Goal: Find specific page/section: Find specific page/section

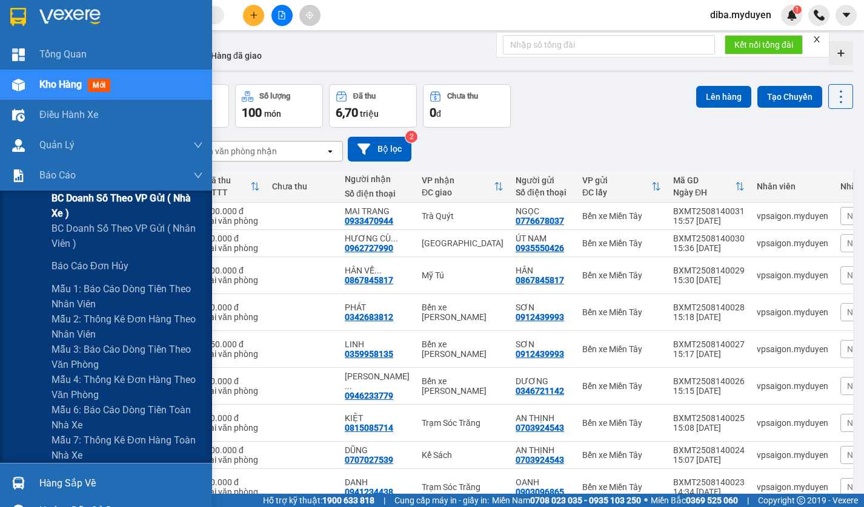
click at [51, 202] on span "BC doanh số theo VP gửi ( nhà xe )" at bounding box center [126, 206] width 151 height 30
